Goal: Task Accomplishment & Management: Complete application form

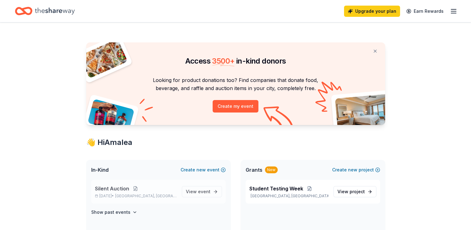
click at [133, 191] on button at bounding box center [135, 188] width 12 height 5
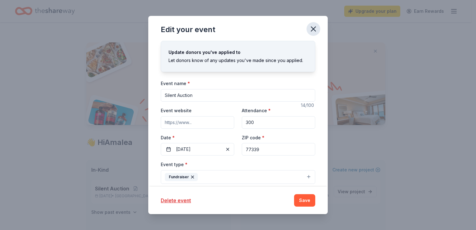
click at [314, 29] on icon "button" at bounding box center [313, 29] width 4 height 4
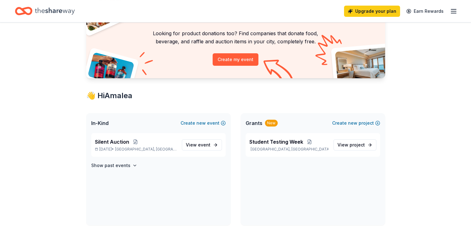
scroll to position [51, 0]
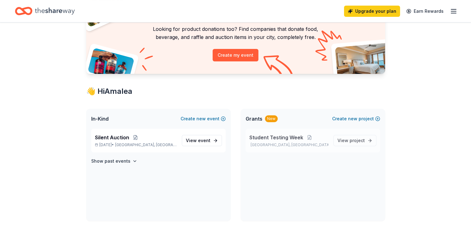
click at [277, 138] on span "Student Testing Week" at bounding box center [276, 137] width 54 height 7
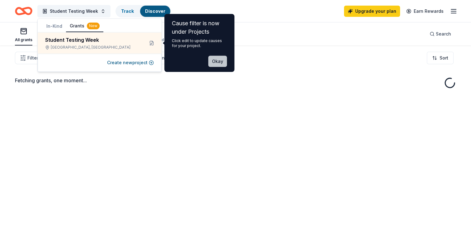
click at [215, 62] on button "Okay" at bounding box center [217, 61] width 19 height 11
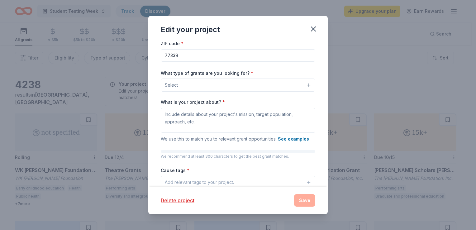
scroll to position [31, 0]
click at [271, 84] on button "Select" at bounding box center [238, 84] width 154 height 13
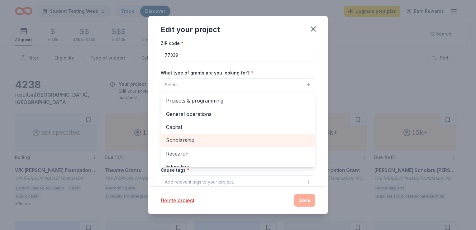
click at [243, 140] on span "Scholarship" at bounding box center [238, 140] width 144 height 8
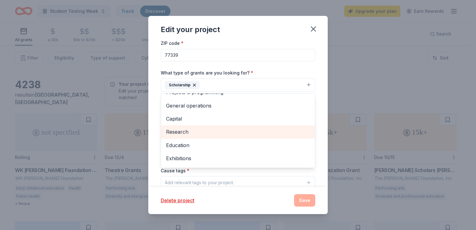
scroll to position [0, 0]
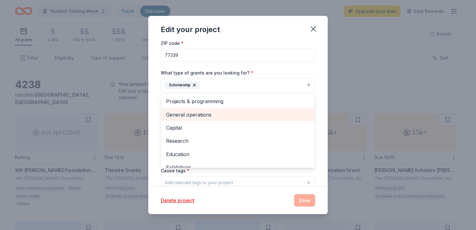
click at [245, 114] on span "General operations" at bounding box center [238, 115] width 144 height 8
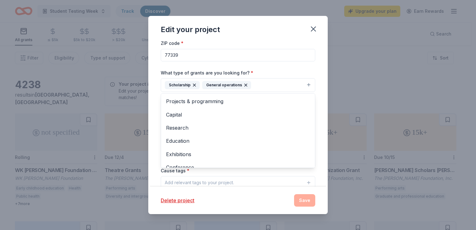
click at [192, 85] on icon "button" at bounding box center [194, 85] width 5 height 5
click at [239, 84] on button "General operations" at bounding box center [238, 85] width 154 height 14
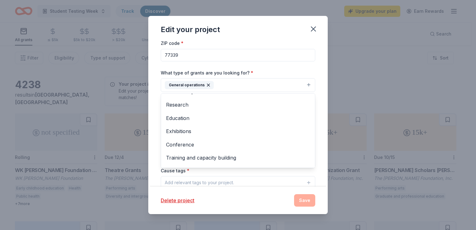
scroll to position [37, 0]
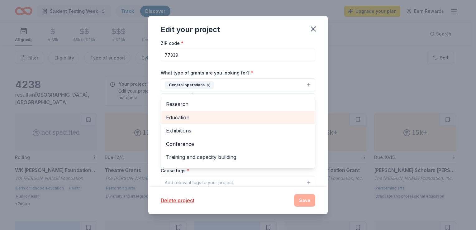
click at [225, 118] on span "Education" at bounding box center [238, 117] width 144 height 8
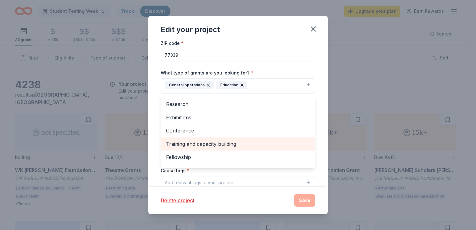
scroll to position [47, 0]
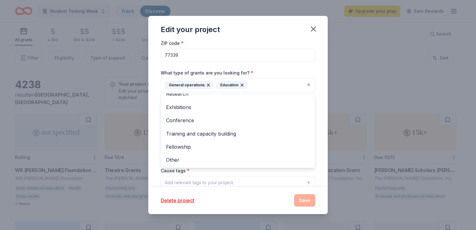
click at [311, 69] on div "Project name * Student Testing Week ZIP code * 77339 What type of grants are yo…" at bounding box center [237, 113] width 179 height 145
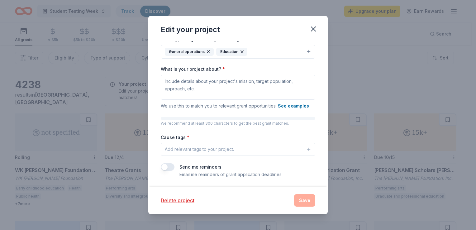
scroll to position [66, 0]
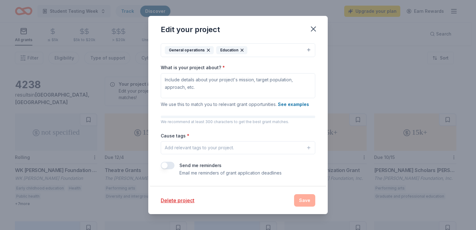
click at [222, 145] on div "Add relevant tags to your project." at bounding box center [199, 147] width 69 height 7
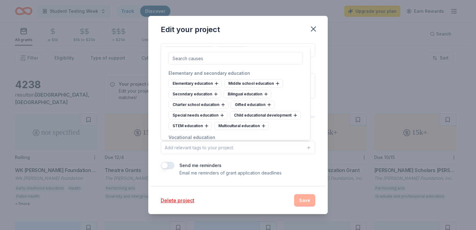
scroll to position [324, 0]
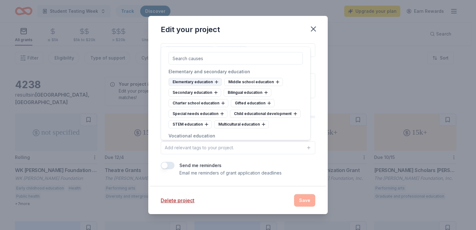
click at [215, 82] on icon at bounding box center [216, 82] width 3 height 0
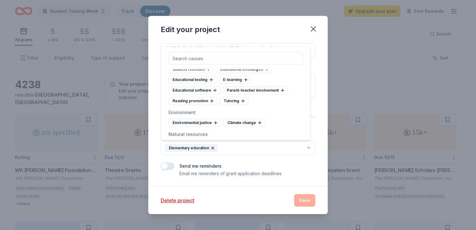
scroll to position [584, 0]
click at [211, 94] on div "Educational software" at bounding box center [194, 90] width 52 height 8
click at [220, 94] on div "Parent-teacher involvement" at bounding box center [200, 90] width 65 height 8
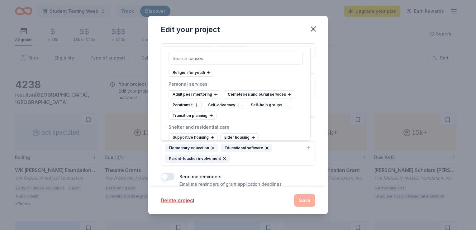
scroll to position [3660, 0]
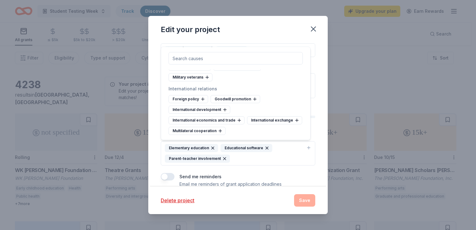
click at [288, 176] on div "Send me reminders Email me reminders of grant application deadlines" at bounding box center [238, 180] width 154 height 15
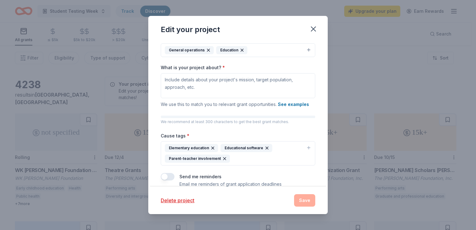
scroll to position [77, 0]
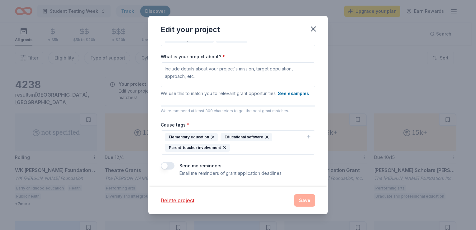
click at [306, 137] on icon "button" at bounding box center [308, 136] width 5 height 5
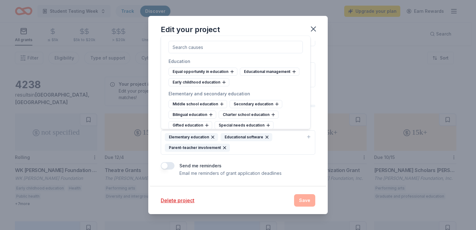
scroll to position [291, 0]
click at [232, 73] on icon at bounding box center [231, 70] width 5 height 5
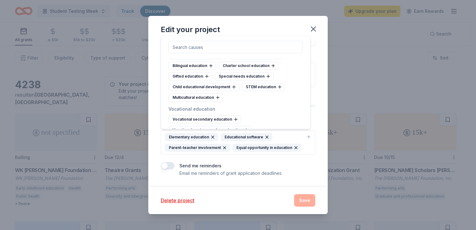
scroll to position [329, 0]
click at [266, 78] on icon at bounding box center [268, 75] width 5 height 5
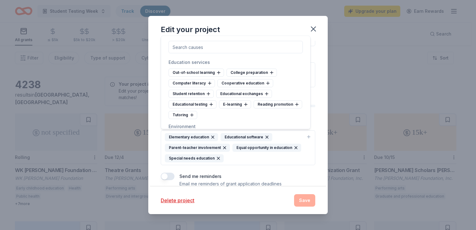
scroll to position [526, 0]
click at [208, 94] on icon at bounding box center [208, 94] width 3 height 0
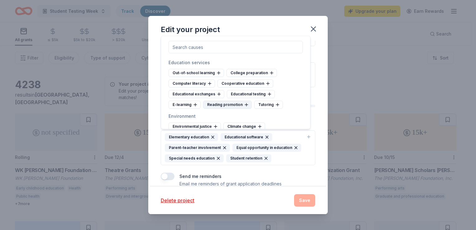
click at [242, 109] on div "Reading promotion" at bounding box center [227, 105] width 49 height 8
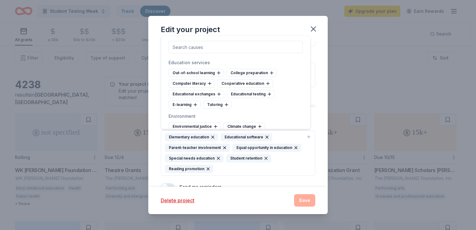
click at [300, 169] on button "Elementary education Educational software Parent-teacher involvement Equal oppo…" at bounding box center [238, 152] width 154 height 45
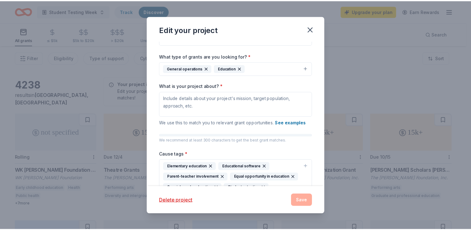
scroll to position [47, 0]
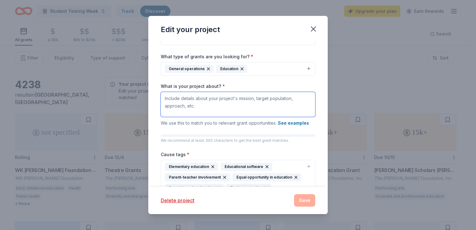
click at [252, 109] on textarea "What is your project about? *" at bounding box center [238, 104] width 154 height 25
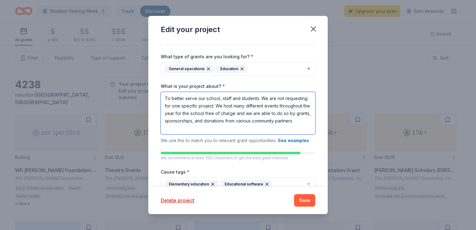
click at [206, 130] on textarea "To better serve our school, staff and students. We are not requesting for one s…" at bounding box center [238, 113] width 154 height 42
type textarea "To better serve our school, staff and students. We are not requesting for one s…"
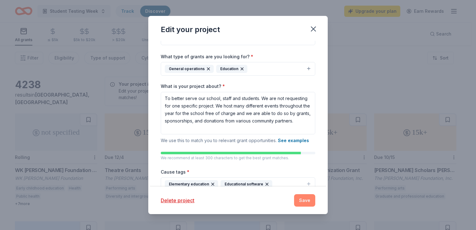
click at [305, 199] on button "Save" at bounding box center [304, 200] width 21 height 12
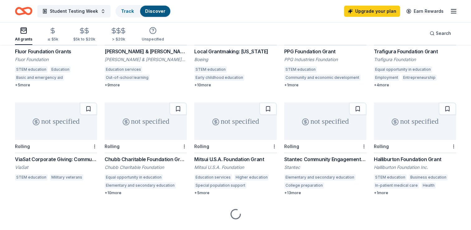
scroll to position [125, 0]
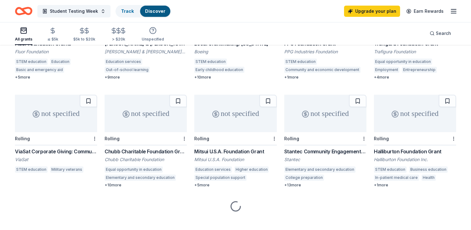
click at [419, 102] on div "not specified" at bounding box center [415, 113] width 82 height 37
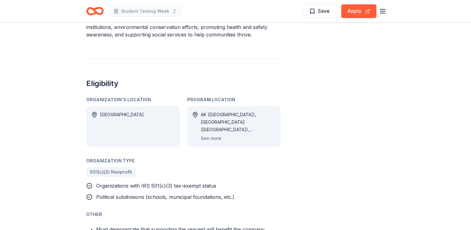
scroll to position [254, 0]
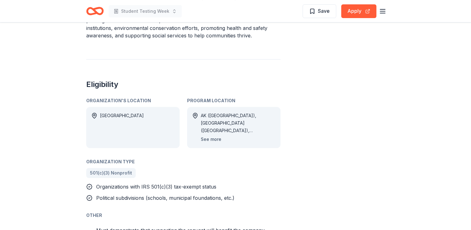
click at [207, 139] on button "See more" at bounding box center [211, 138] width 21 height 7
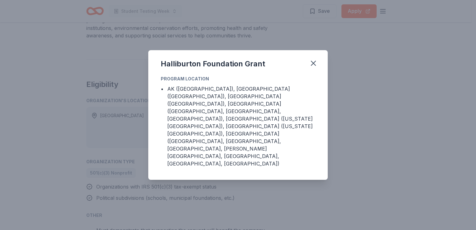
click at [339, 184] on div "Halliburton Foundation Grant Program Location • [GEOGRAPHIC_DATA] ([GEOGRAPHIC_…" at bounding box center [238, 115] width 476 height 230
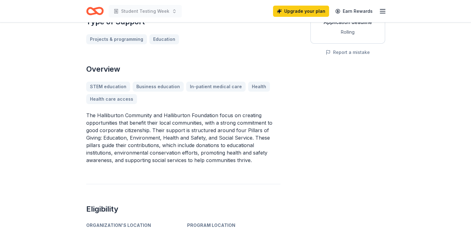
scroll to position [0, 0]
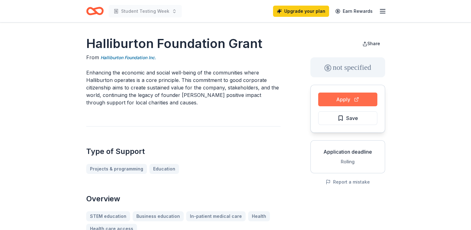
click at [352, 97] on button "Apply" at bounding box center [347, 99] width 59 height 14
